Goal: Task Accomplishment & Management: Manage account settings

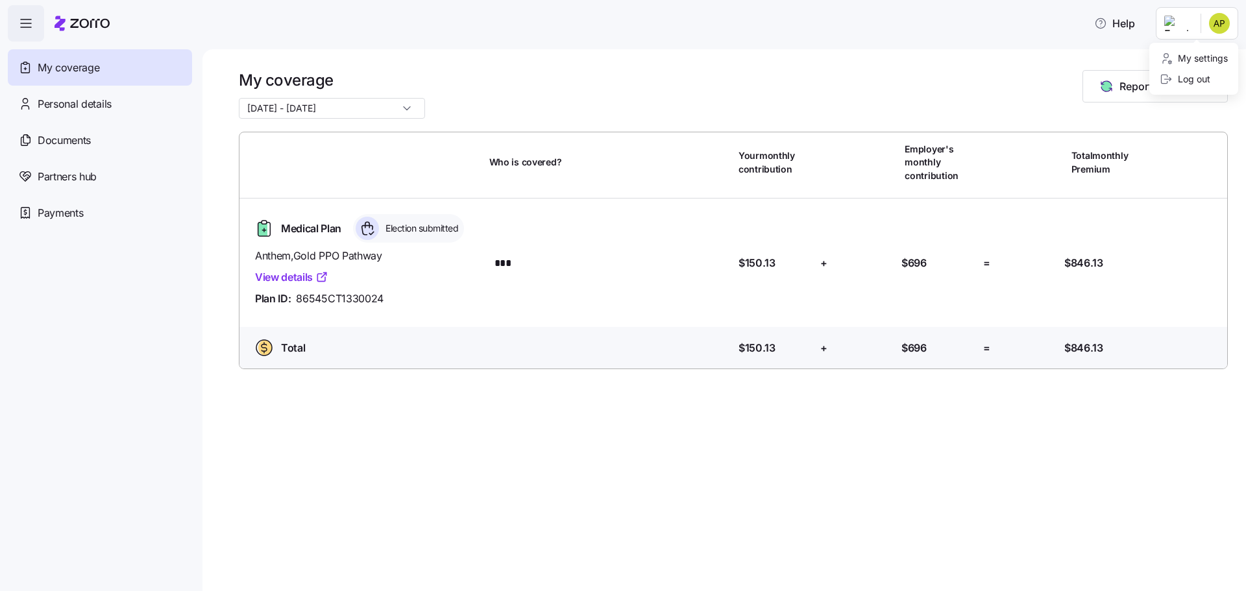
click at [1213, 27] on html "Help My coverage Personal details Documents Partners hub Payments My coverage […" at bounding box center [623, 291] width 1246 height 583
click at [1187, 81] on div "Log out" at bounding box center [1184, 79] width 51 height 14
